Goal: Task Accomplishment & Management: Manage account settings

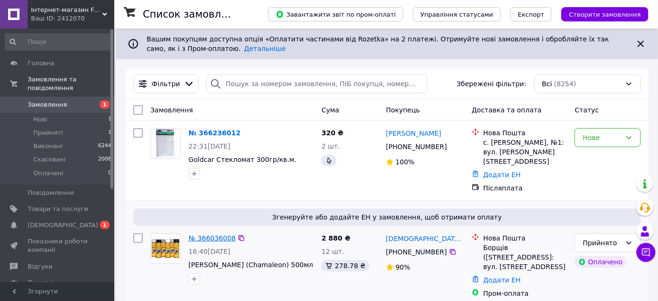
click at [219, 234] on link "№ 366036008" at bounding box center [212, 238] width 47 height 8
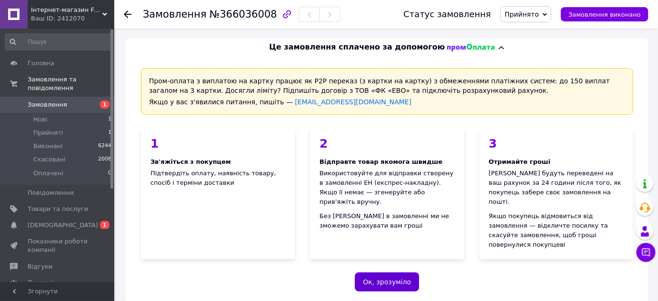
click at [383, 272] on button "Ок, зрозуміло" at bounding box center [387, 281] width 64 height 19
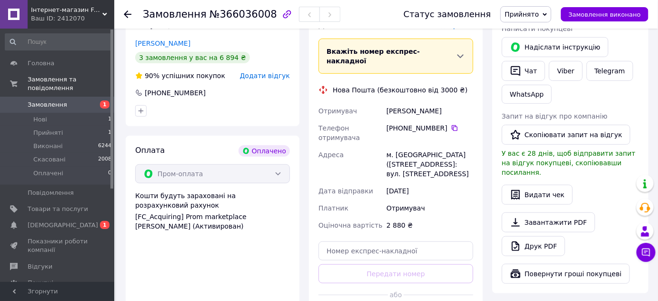
scroll to position [216, 0]
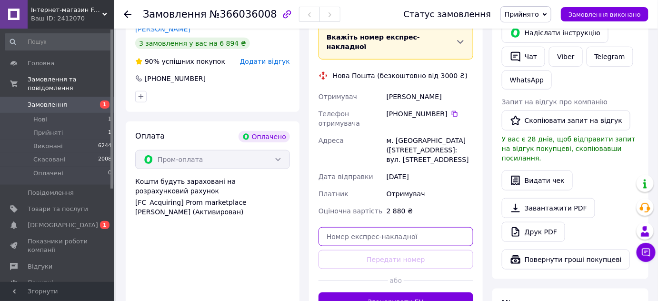
click at [358, 227] on input "text" at bounding box center [396, 236] width 155 height 19
paste input "20451269118192"
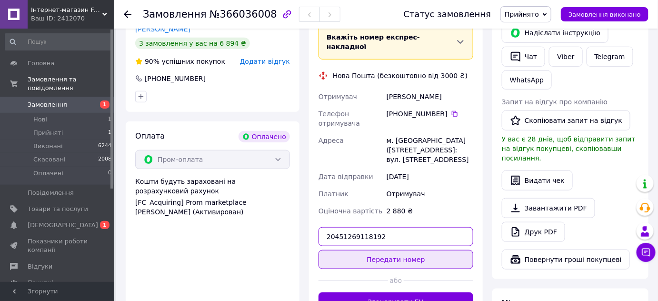
type input "20451269118192"
click at [401, 250] on button "Передати номер" at bounding box center [396, 259] width 155 height 19
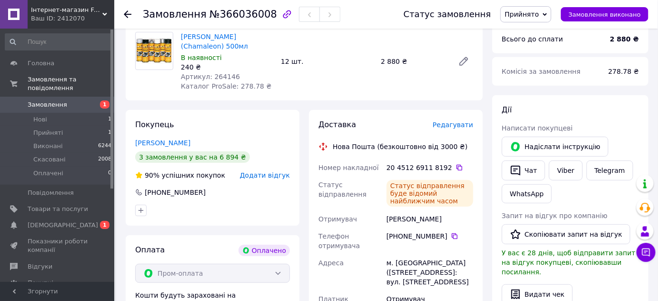
scroll to position [43, 0]
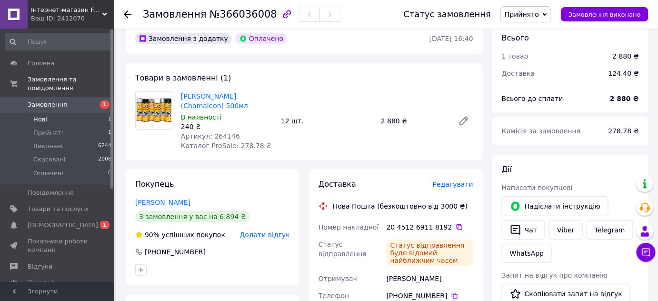
click at [64, 113] on li "Нові 1" at bounding box center [58, 119] width 117 height 13
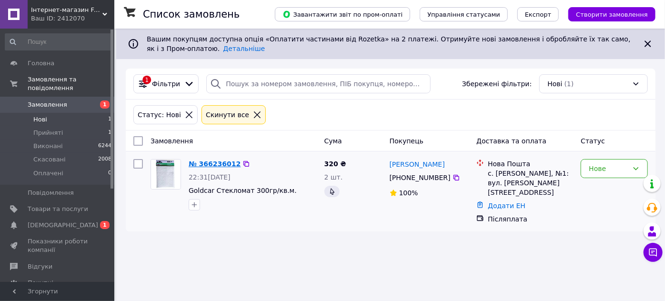
click at [211, 162] on link "№ 366236012" at bounding box center [215, 164] width 52 height 8
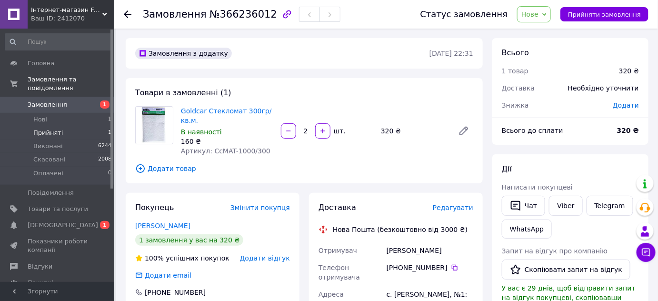
click at [56, 129] on span "Прийняті" at bounding box center [48, 133] width 30 height 9
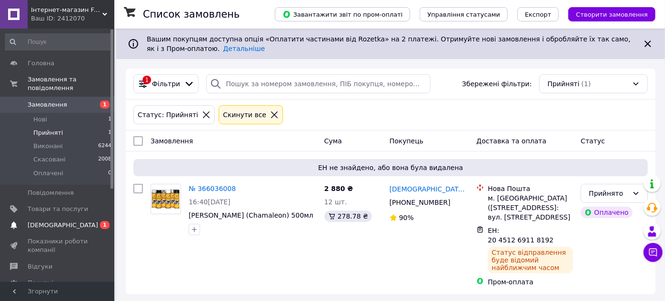
click at [63, 221] on span "[DEMOGRAPHIC_DATA]" at bounding box center [58, 225] width 60 height 9
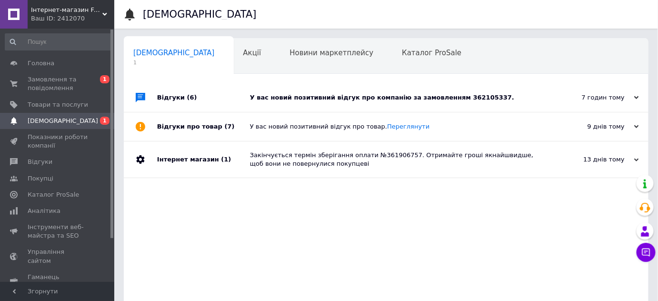
click at [373, 100] on div "У вас новий позитивний відгук про компанію за замовленням 362105337." at bounding box center [397, 97] width 294 height 9
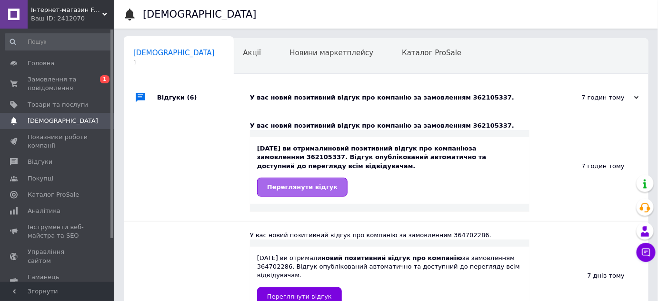
click at [306, 185] on span "Переглянути відгук" at bounding box center [302, 186] width 71 height 7
click at [52, 61] on span "Головна" at bounding box center [58, 63] width 60 height 9
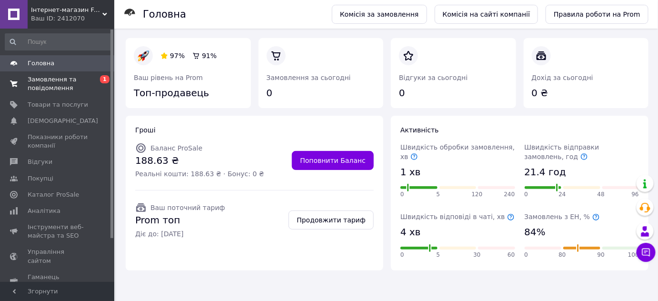
click at [59, 82] on span "Замовлення та повідомлення" at bounding box center [58, 83] width 60 height 17
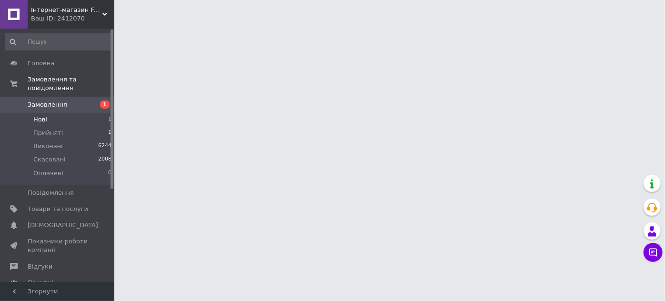
click at [65, 113] on li "Нові 1" at bounding box center [58, 119] width 117 height 13
